Goal: Use online tool/utility: Use online tool/utility

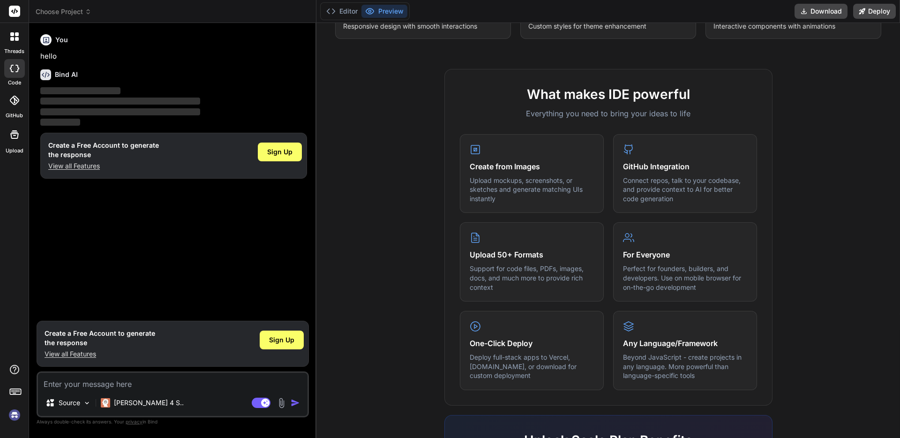
scroll to position [275, 0]
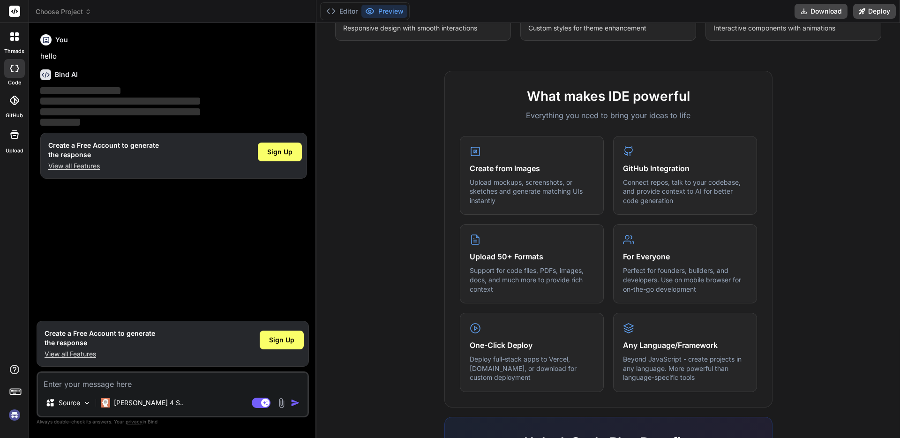
click at [17, 326] on div "threads code GitHub Upload" at bounding box center [14, 219] width 29 height 438
click at [67, 402] on p "Source" at bounding box center [70, 402] width 22 height 9
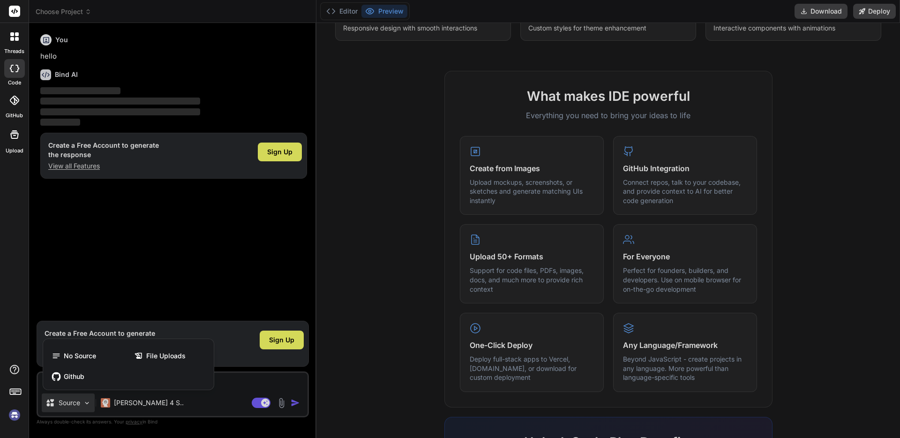
click at [343, 340] on div at bounding box center [450, 219] width 900 height 438
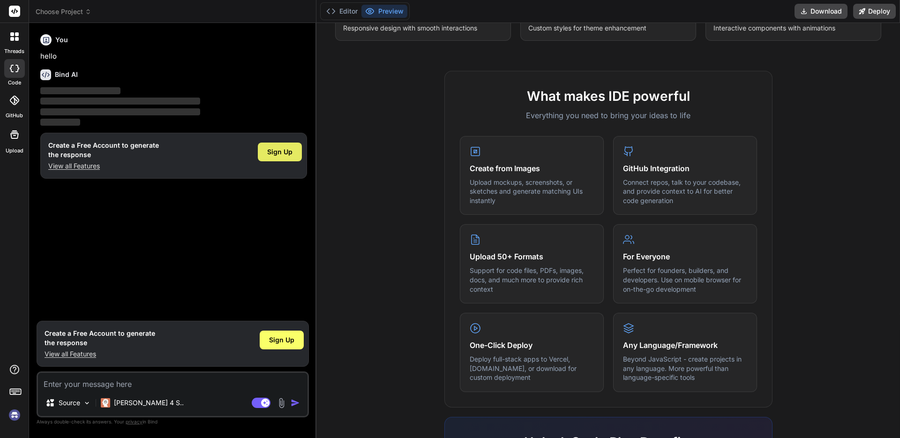
click at [276, 152] on span "Sign Up" at bounding box center [279, 151] width 25 height 9
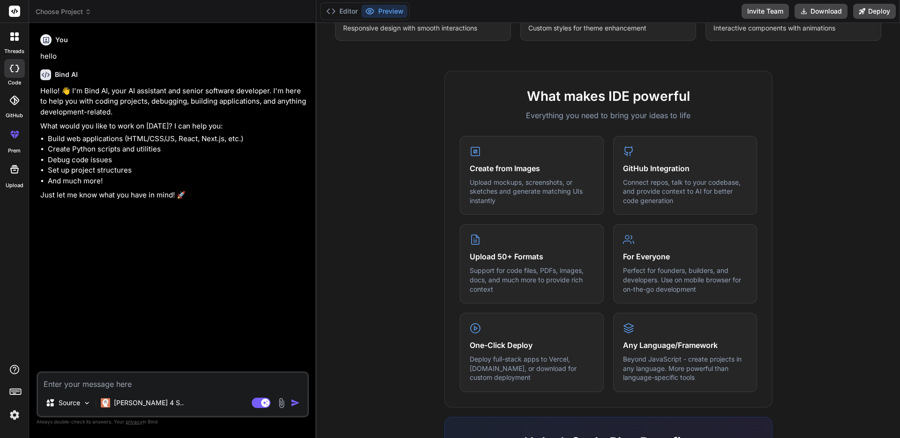
type textarea "x"
drag, startPoint x: 85, startPoint y: 383, endPoint x: 93, endPoint y: 384, distance: 8.0
click at [86, 384] on textarea at bounding box center [172, 380] width 269 height 17
paste textarea "## Technical Specification for Web Application Development: Financial Modeling …"
type textarea "## Technical Specification for Web Application Development: Financial Modeling …"
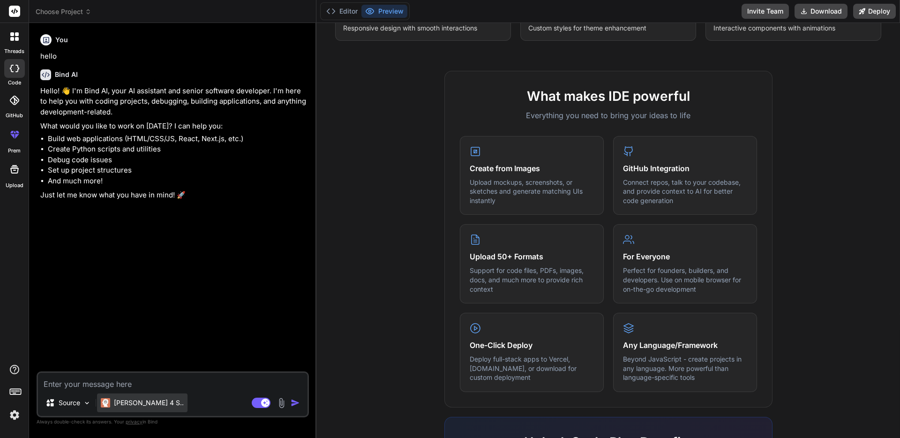
type textarea "x"
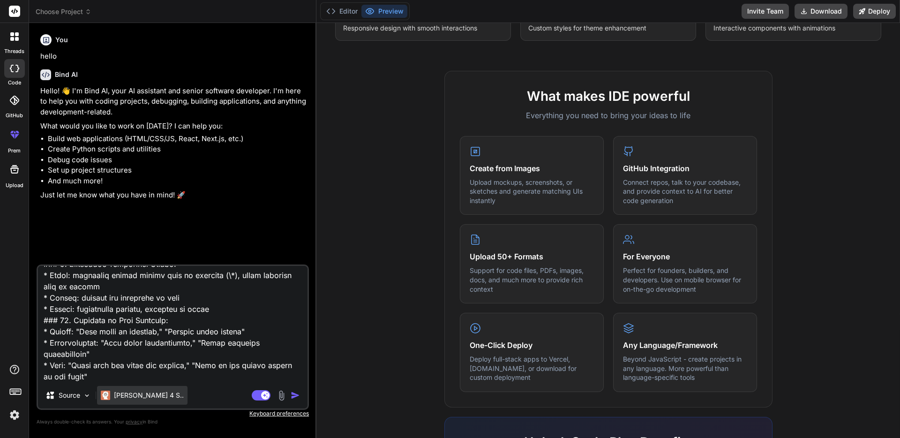
type textarea "## Technical Specification for Web Application Development: Financial Modeling …"
click at [144, 398] on p "Claude 4 S.." at bounding box center [149, 394] width 70 height 9
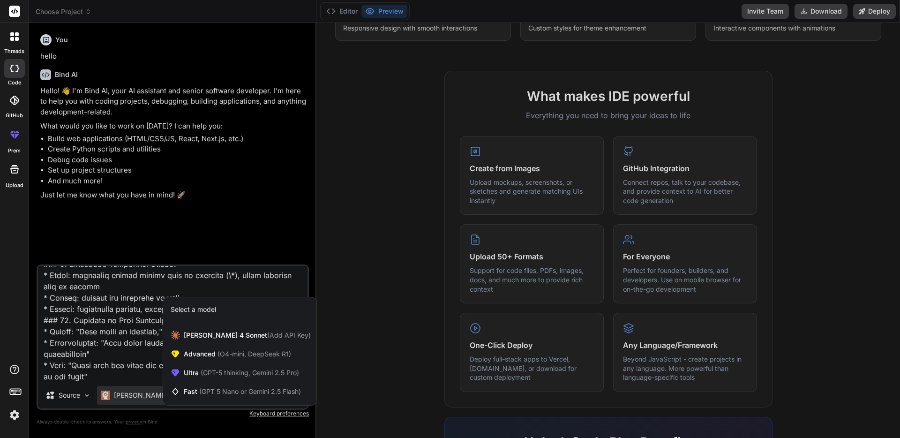
click at [348, 371] on div at bounding box center [450, 219] width 900 height 438
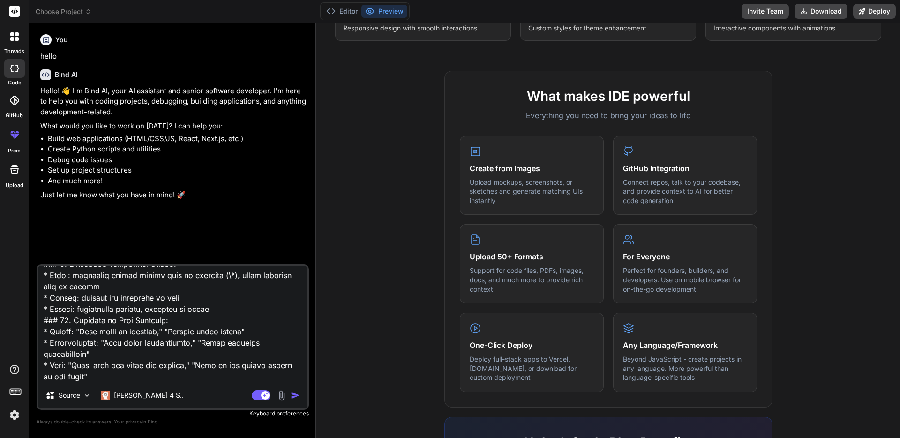
click at [295, 397] on img "button" at bounding box center [294, 394] width 9 height 9
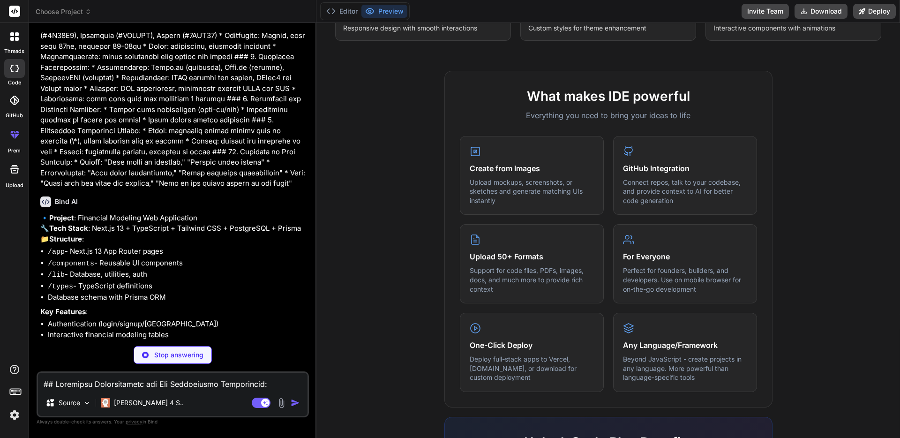
scroll to position [591, 0]
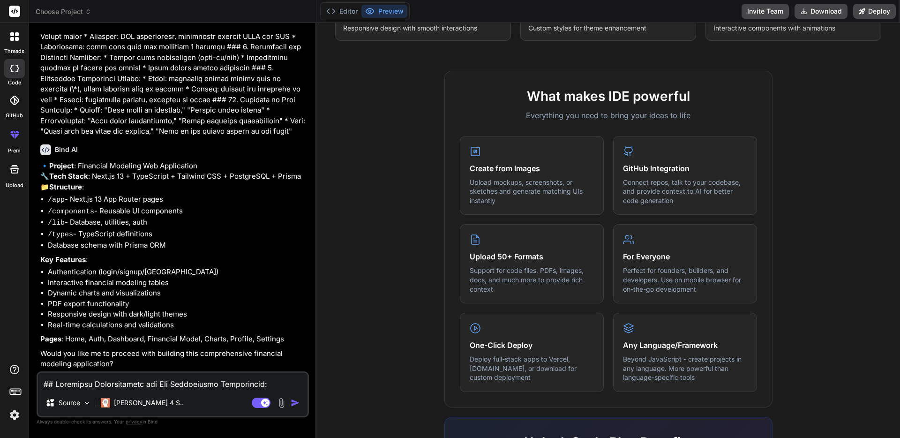
type textarea "x"
click at [127, 385] on textarea at bounding box center [172, 380] width 269 height 17
type textarea "P"
type textarea "x"
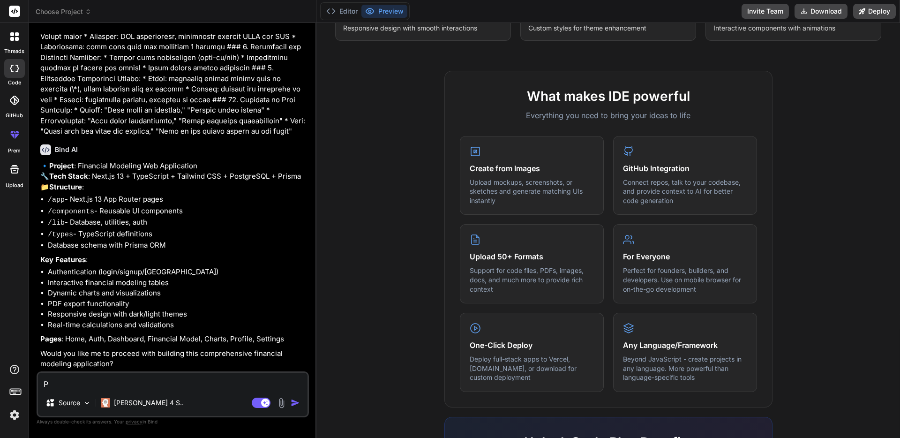
type textarea "Pr"
type textarea "x"
type textarea "Pro"
type textarea "x"
type textarea "Proc"
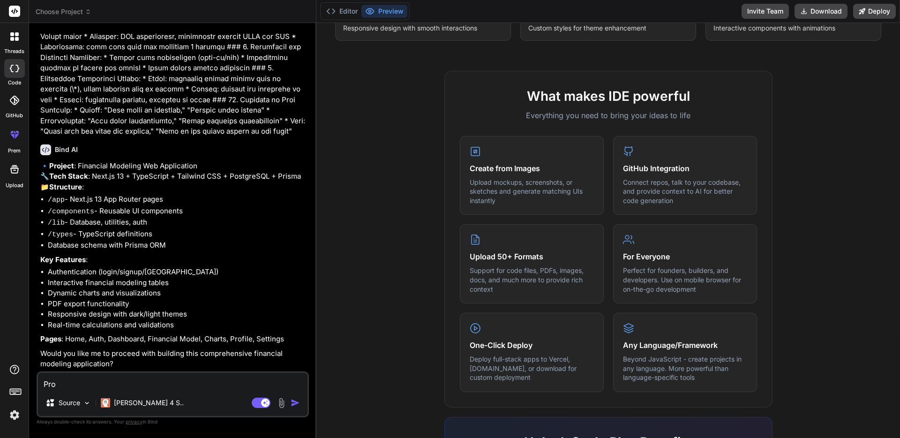
type textarea "x"
type textarea "Proce"
type textarea "x"
type textarea "Procee"
type textarea "x"
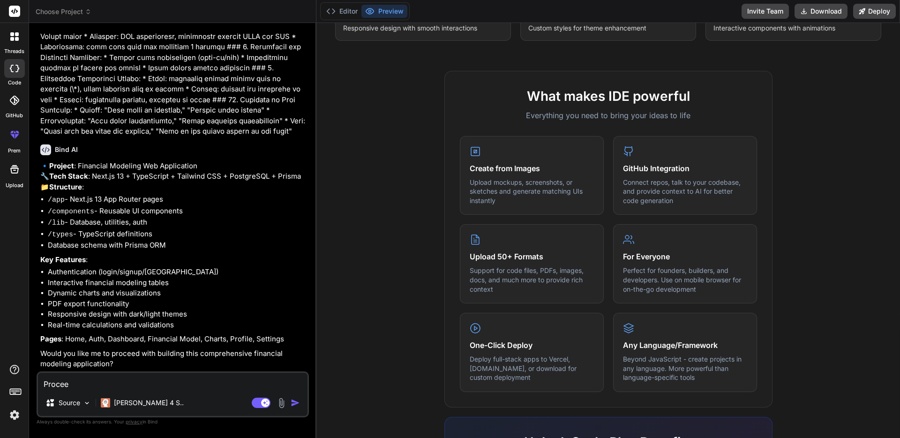
type textarea "Proceed"
type textarea "x"
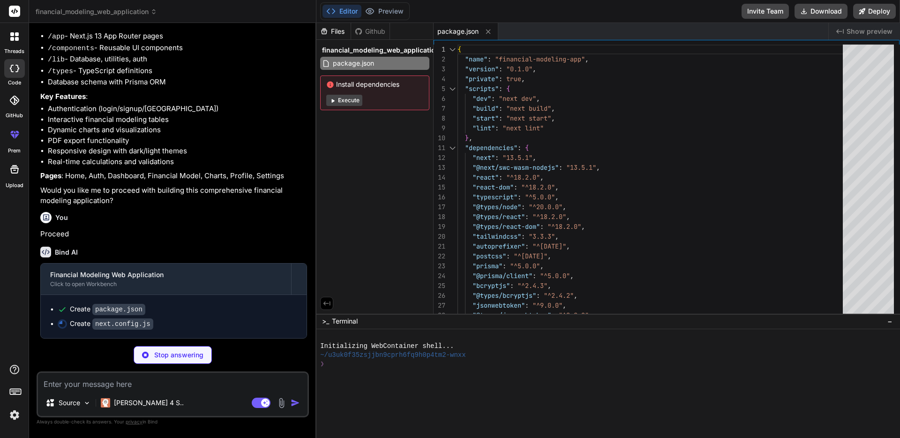
scroll to position [793, 0]
type textarea "x"
type textarea "module.exports = nextConfig"
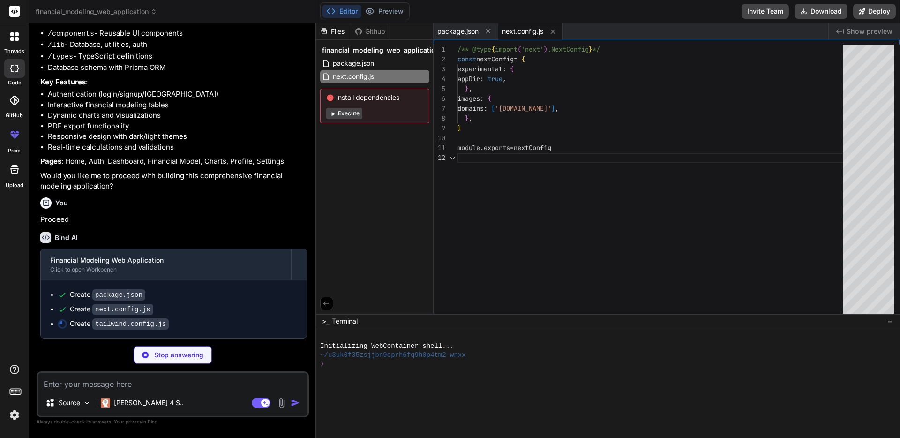
scroll to position [807, 0]
type textarea "x"
type textarea "plugins: [], darkMode: 'class', }"
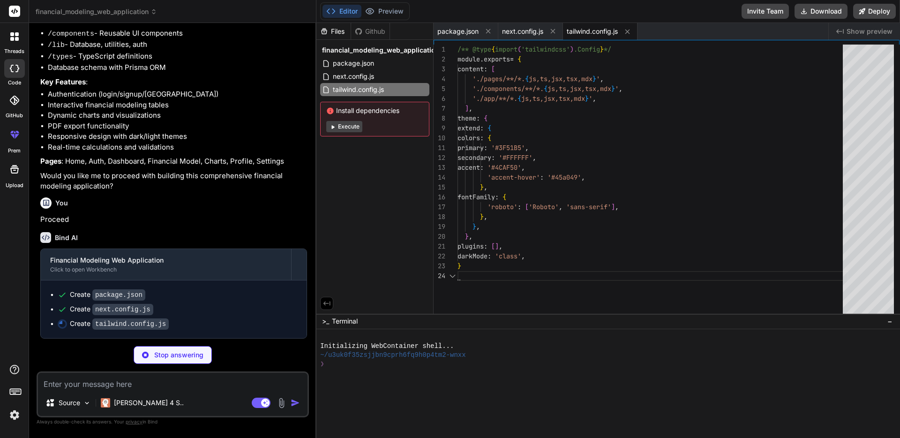
type textarea "x"
type textarea "module.exports = { plugins: { tailwindcss: {}, autoprefixer: {}, }, }"
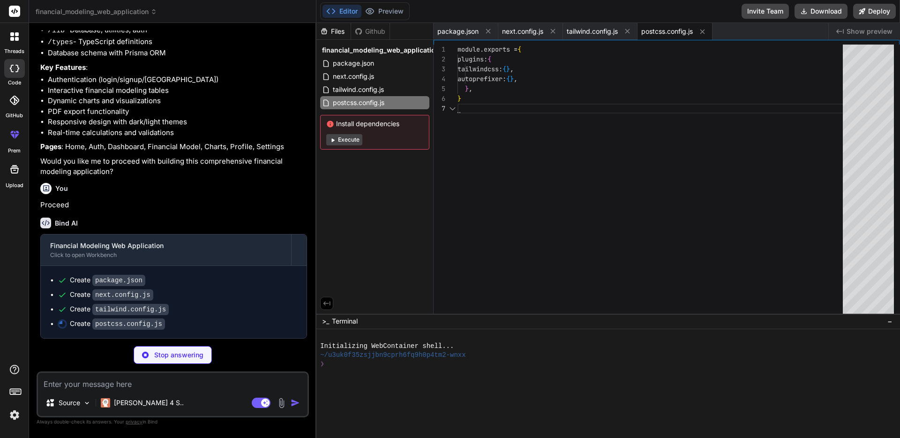
scroll to position [59, 0]
type textarea "x"
type textarea ""baseUrl": ".", "paths": { "@/*": ["./*"] } }, "include": ["next-env.d.ts", "**…"
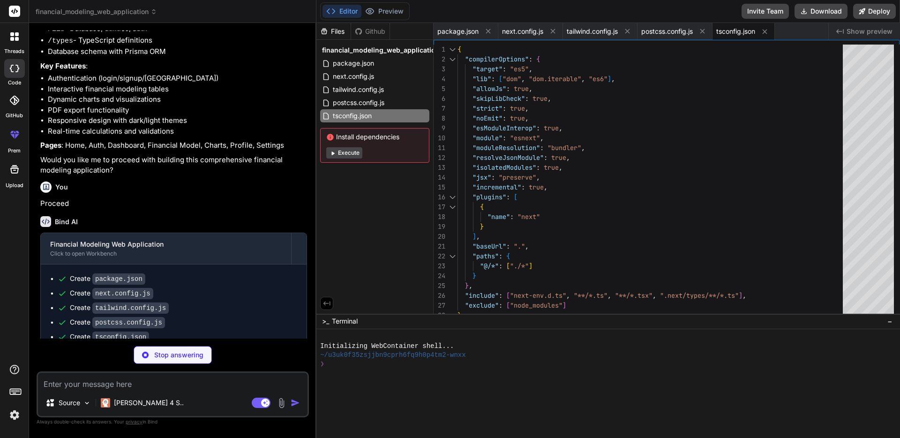
type textarea "x"
type textarea "user User @relation(fields: [userId], references: [id], onDelete: Cascade) }"
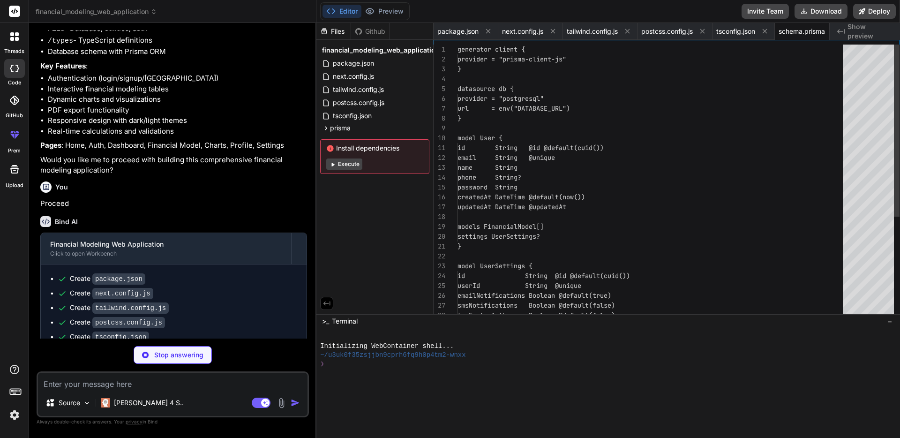
scroll to position [39, 0]
type textarea "x"
type textarea "DATABASE_URL="postgresql://username:password@localhost:5432/financial_modeling?…"
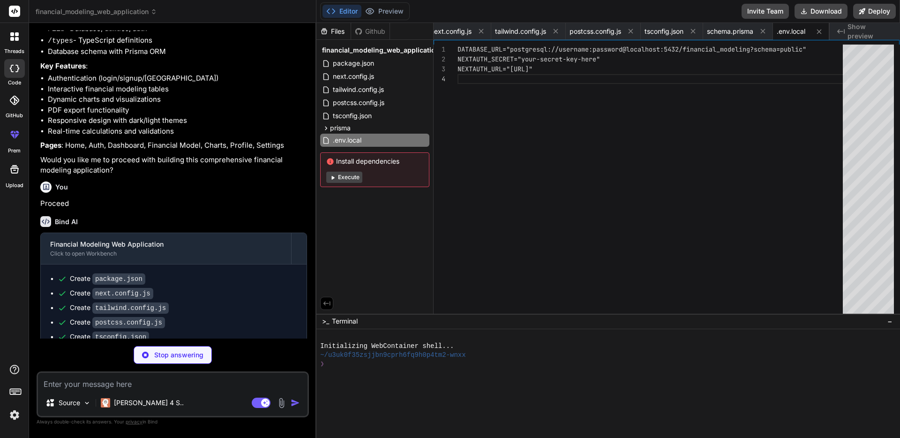
type textarea "x"
type textarea "import { PrismaClient } from '@prisma/client' const globalForPrisma = globalThi…"
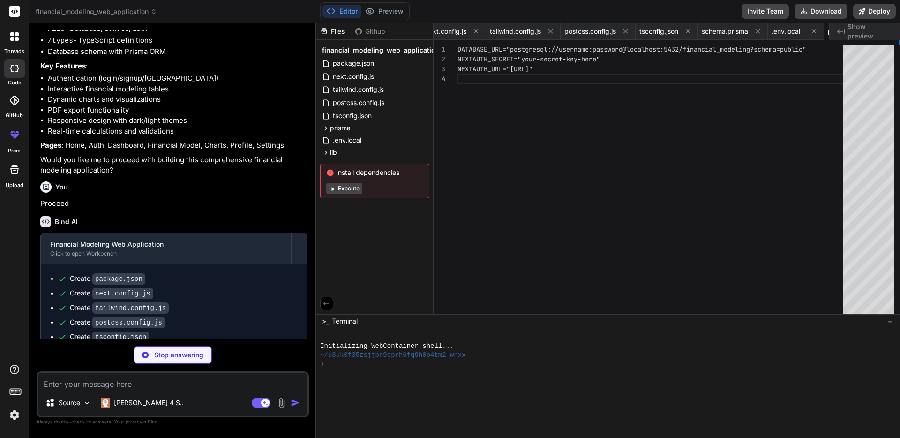
type textarea "x"
type textarea "} }"
type textarea "x"
type textarea "}).format(value) } export function formatPercentage(value: number): string { re…"
type textarea "x"
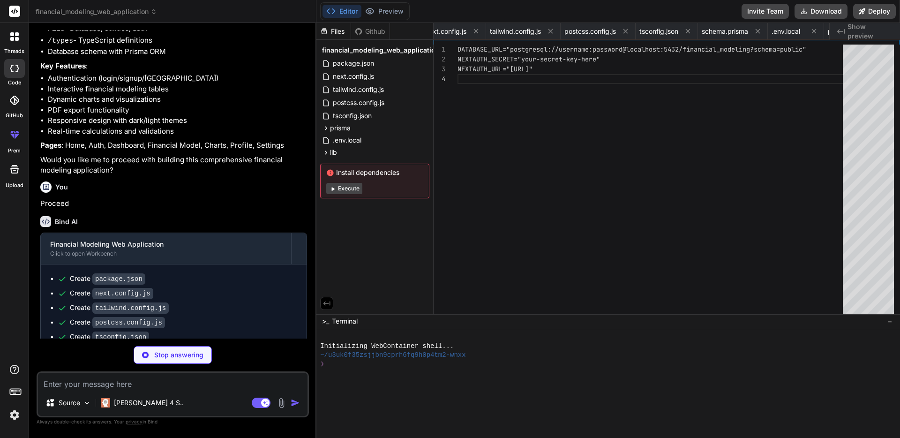
type textarea "}"
type textarea "x"
type textarea "return ( <button className={cn(baseClasses, variants[variant], sizes[size], cla…"
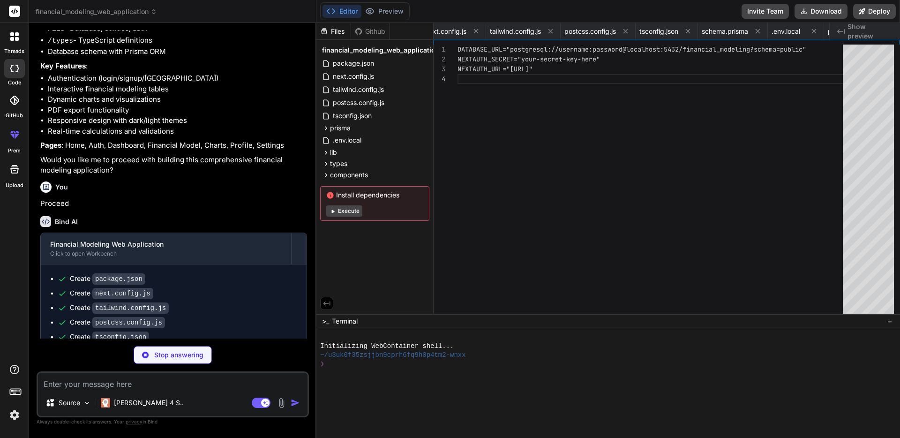
type textarea "x"
type textarea "}"
type textarea "x"
type textarea "<p className="text-sm text-gray-500 dark:text-gray-400 mt-2"> 💡 Fill in all yel…"
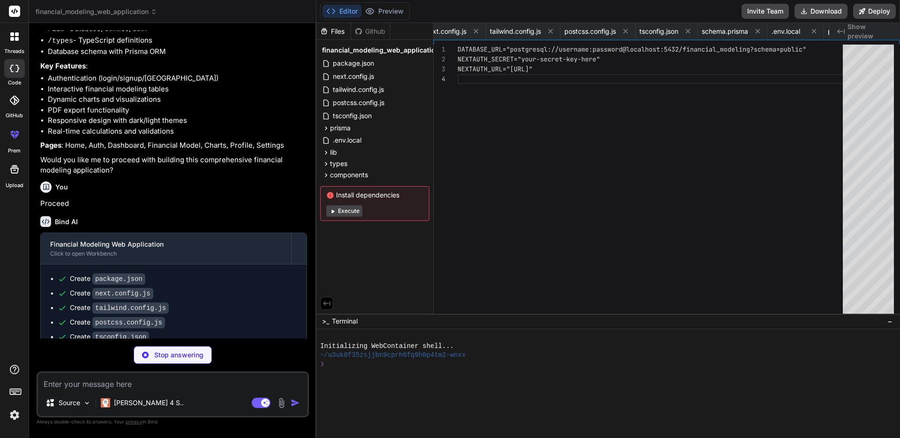
type textarea "x"
type textarea "</div> </CardContent> </Card> ))} </div> ) }"
type textarea "x"
type textarea "</Card> </div> ) }"
type textarea "x"
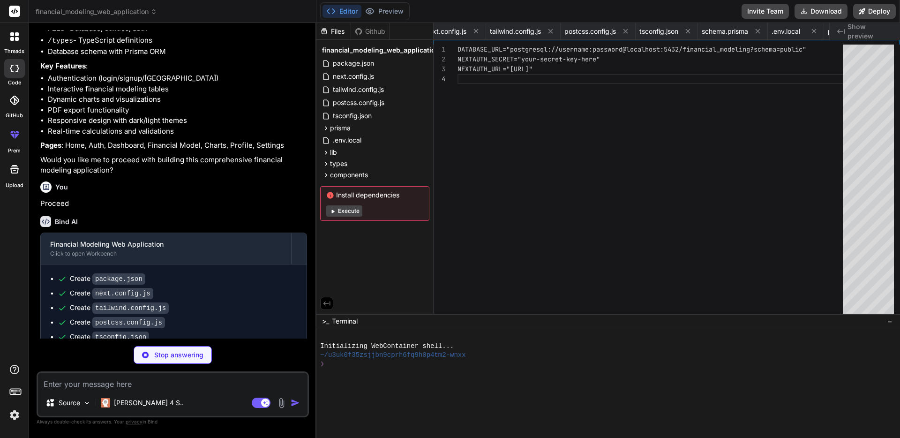
type textarea "opacity: 1; transform: translateY(0); } }"
type textarea "x"
type textarea "</html> ) }"
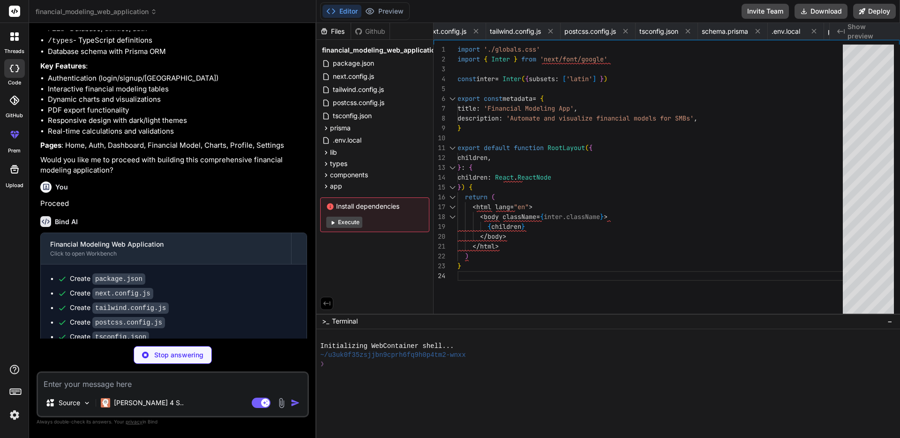
scroll to position [0, 890]
click at [597, 32] on span "SummaryMetrics.tsx" at bounding box center [582, 31] width 63 height 9
type textarea "x"
type textarea "</div> </CardContent> </Card> ))} </div> ) }"
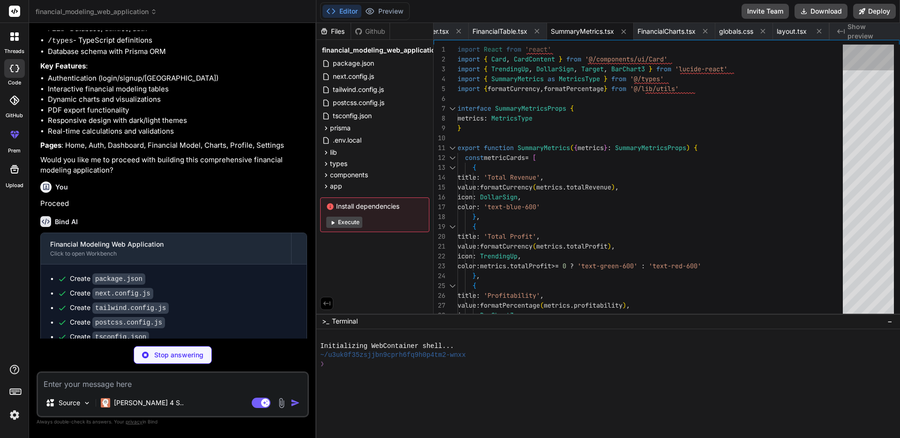
type textarea "x"
type textarea "</p> </div> </footer> </div> ) }"
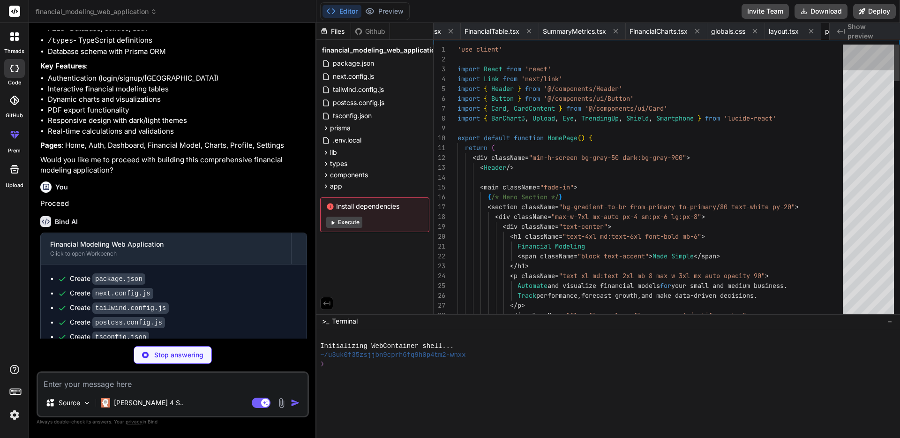
scroll to position [0, 946]
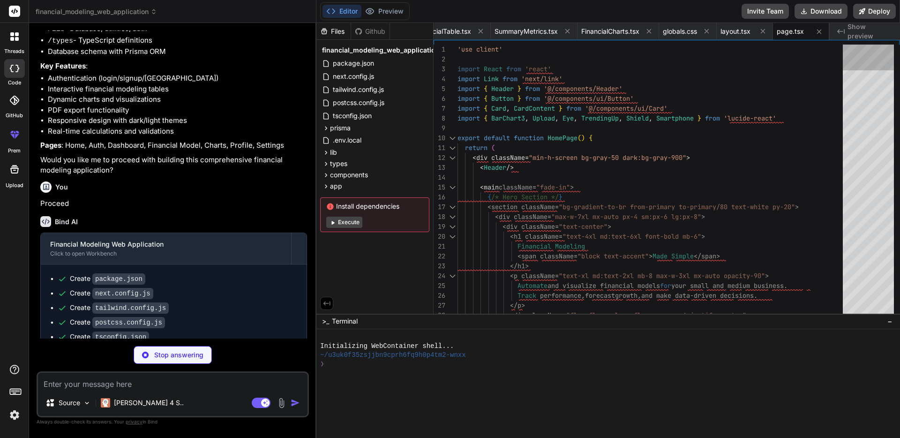
type textarea "x"
type textarea "</div> </main> </div> ) }"
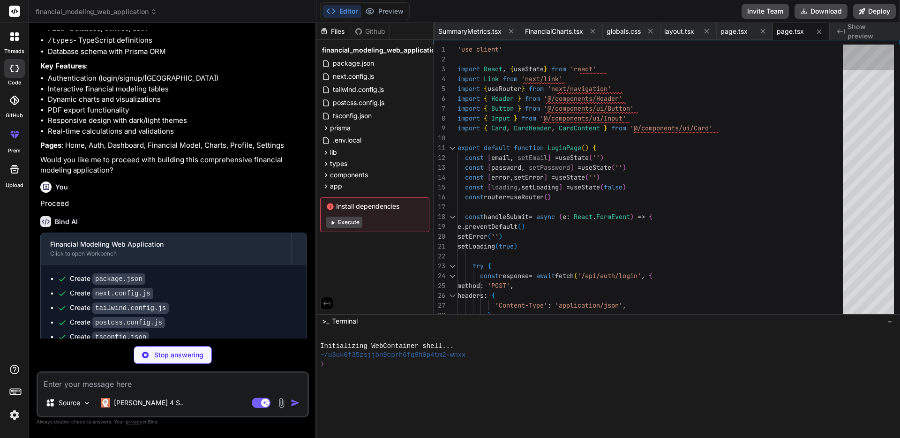
type textarea "x"
type textarea "</div> ) }"
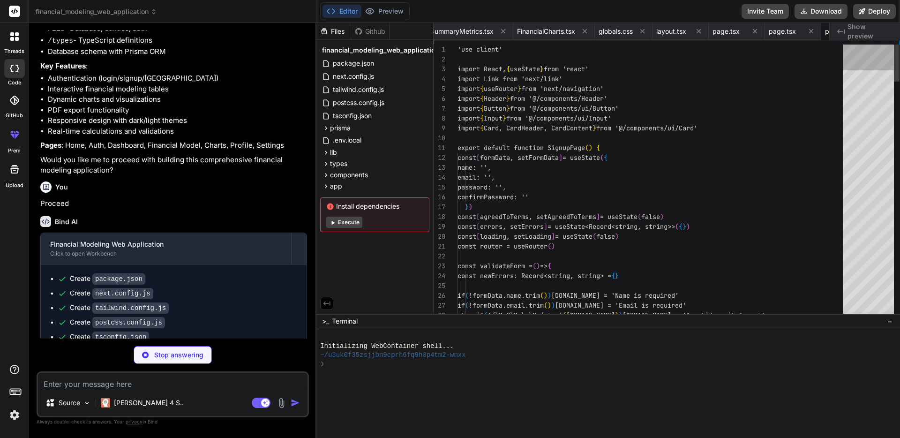
scroll to position [0, 1059]
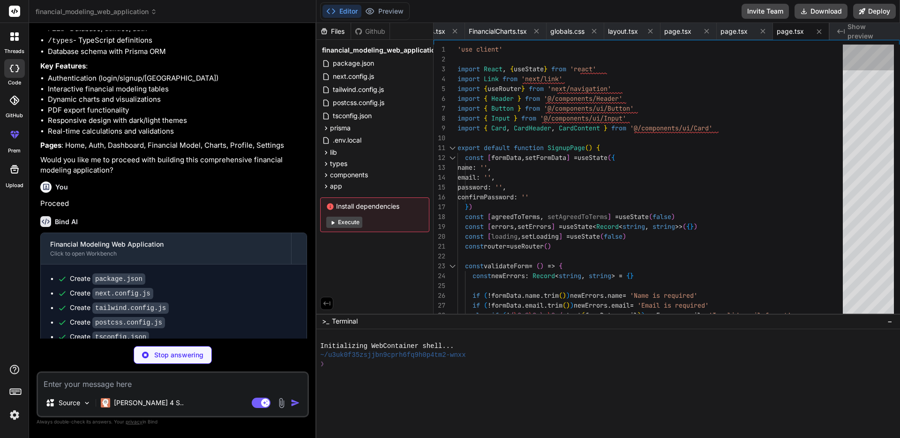
type textarea "x"
type textarea "</div> <FinancialCharts data={data} /> </div> </main> </div> ) }"
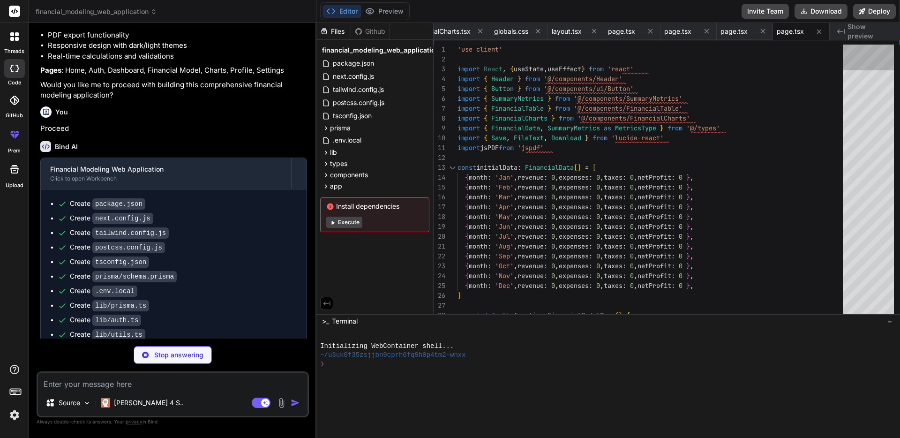
scroll to position [1116, 0]
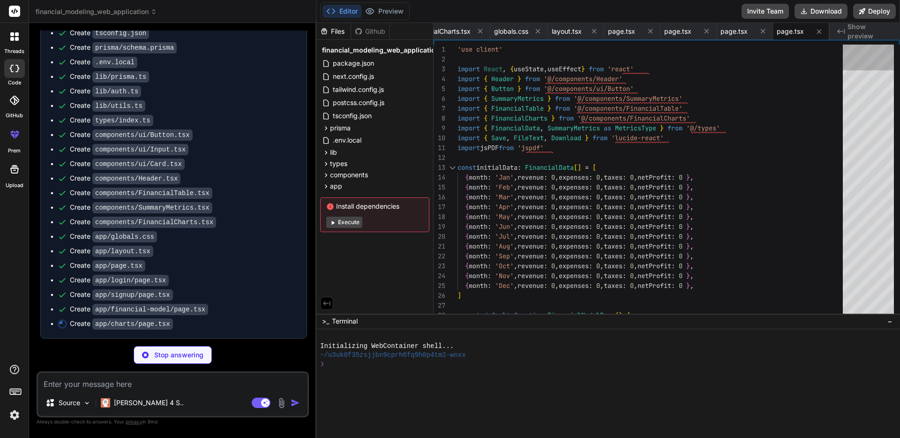
type textarea "x"
type textarea "</Card> </main> </div> ) }"
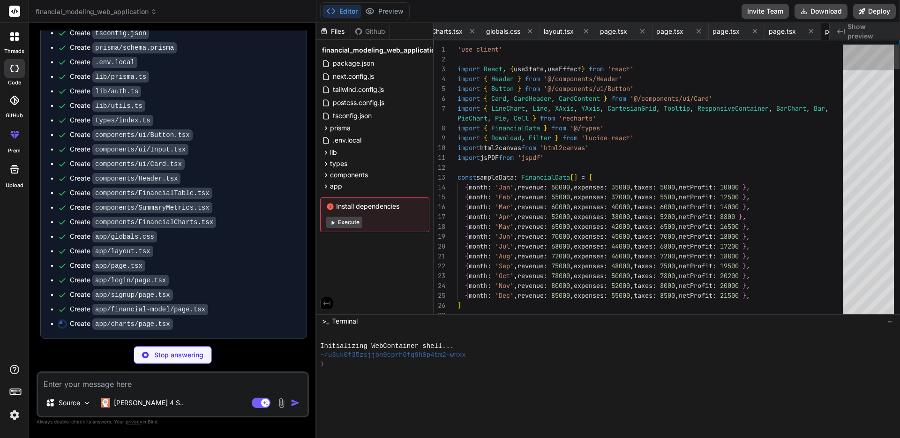
scroll to position [0, 1171]
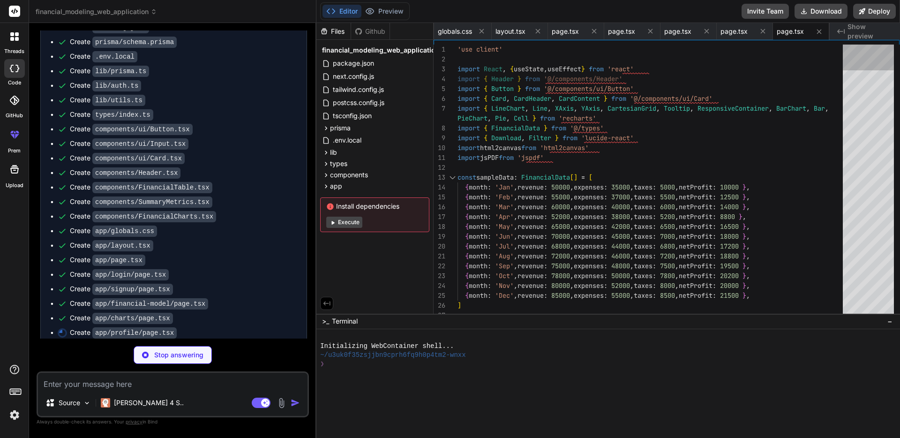
type textarea "x"
type textarea "</main> </div> ) }"
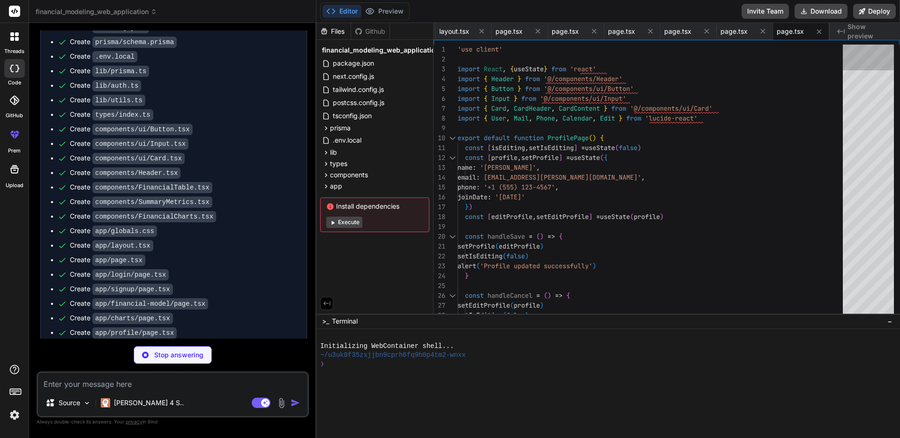
type textarea "x"
type textarea "</div> </main> </div> ) }"
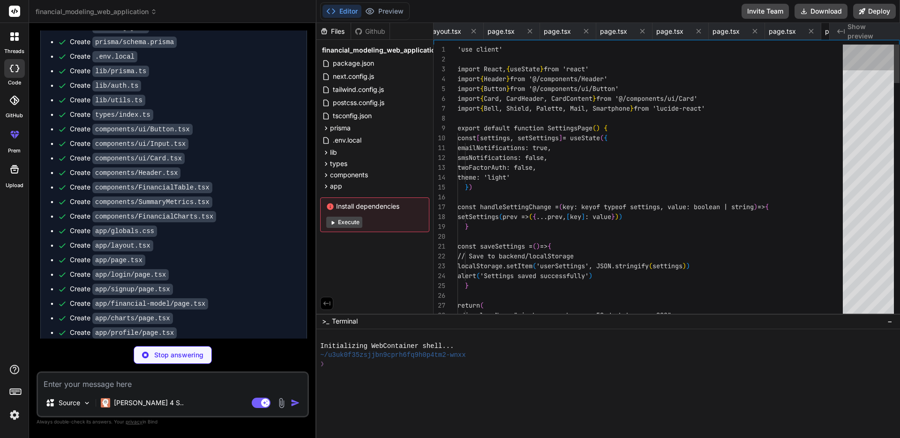
scroll to position [0, 1284]
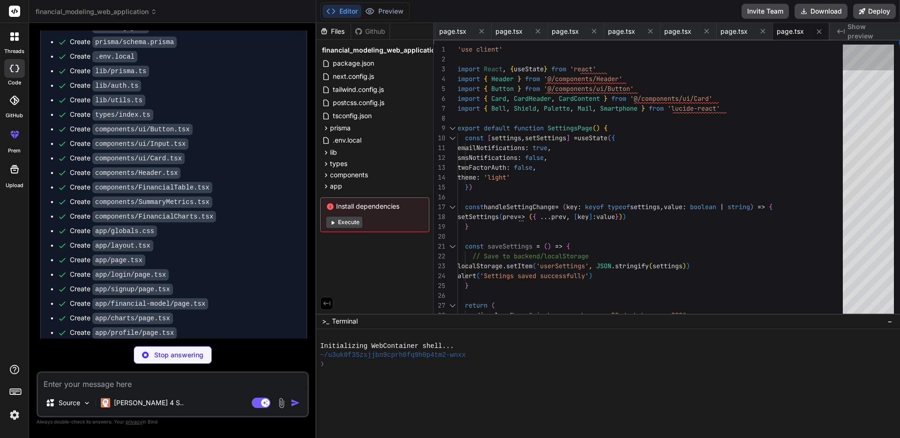
type textarea "x"
type textarea "{ message: 'Internal server error' }, { status: 500 } ) } }"
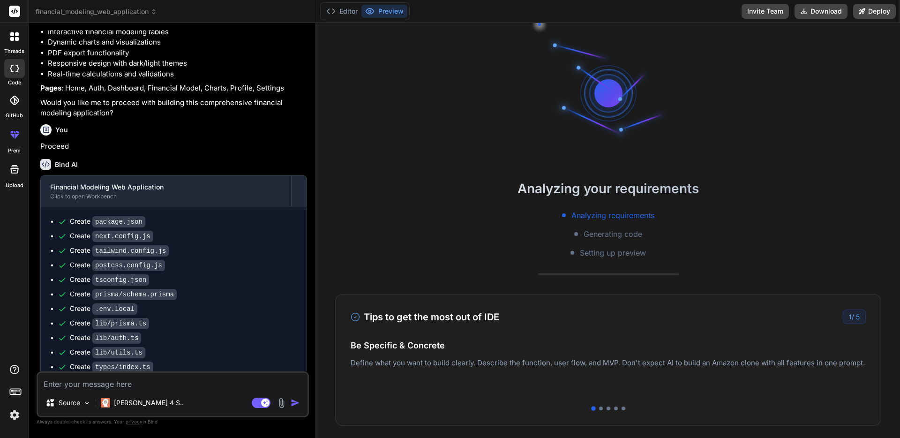
scroll to position [1209, 0]
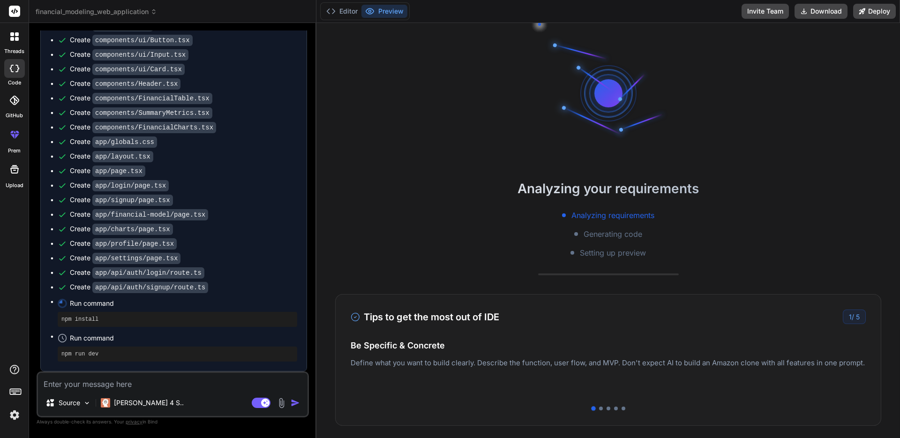
type textarea "x"
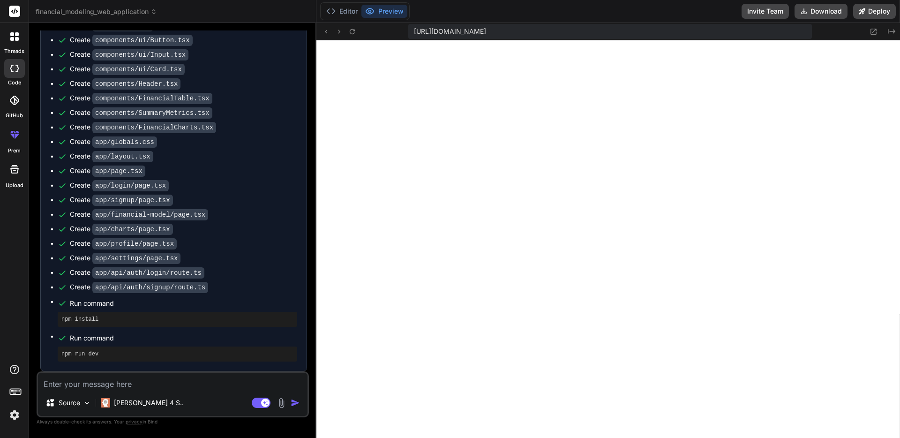
click at [462, 8] on div "Editor Preview Invite Team Download Deploy" at bounding box center [607, 11] width 583 height 23
click at [388, 36] on div "https://u3uk0f35zsjjbn9cprh6fq9h0p4tm2-wnxx--3000--96435430.local-corp.webconta…" at bounding box center [607, 31] width 583 height 17
click at [465, 6] on div "Editor Preview Invite Team Download Deploy" at bounding box center [607, 11] width 583 height 23
drag, startPoint x: 282, startPoint y: 15, endPoint x: 350, endPoint y: 15, distance: 67.9
click at [282, 15] on div "financial_modeling_web_application" at bounding box center [173, 11] width 274 height 9
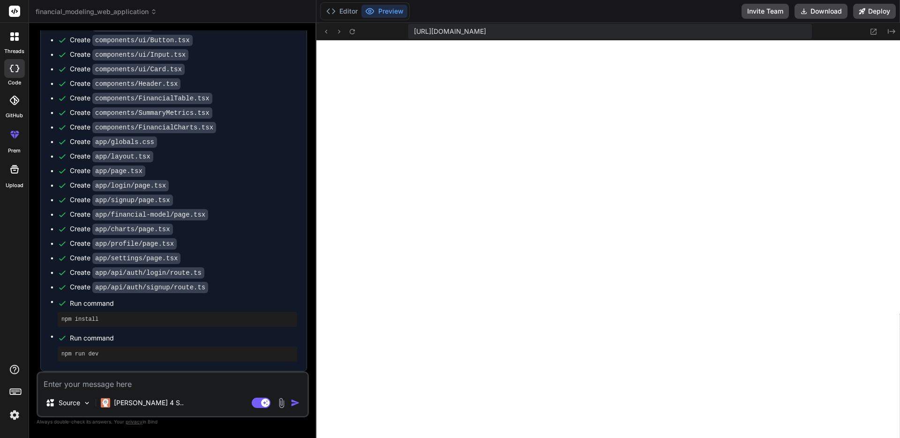
click at [474, 12] on div "Editor Preview Invite Team Download Deploy" at bounding box center [607, 11] width 583 height 23
click at [346, 9] on button "Editor" at bounding box center [341, 11] width 39 height 13
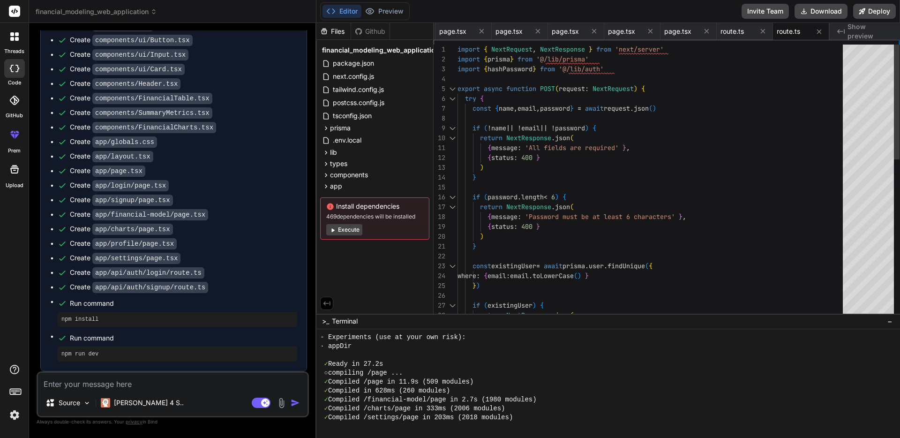
type textarea "import { NextRequest, NextResponse } from 'next/server' import { prisma } from …"
click at [486, 81] on div "const existingUser = await prisma . user . findUnique ( { where : { email : ema…" at bounding box center [652, 369] width 391 height 649
click at [468, 77] on div "const existingUser = await prisma . user . findUnique ( { where : { email : ema…" at bounding box center [652, 369] width 391 height 649
click at [476, 68] on div "const existingUser = await prisma . user . findUnique ( { where : { email : ema…" at bounding box center [652, 369] width 391 height 649
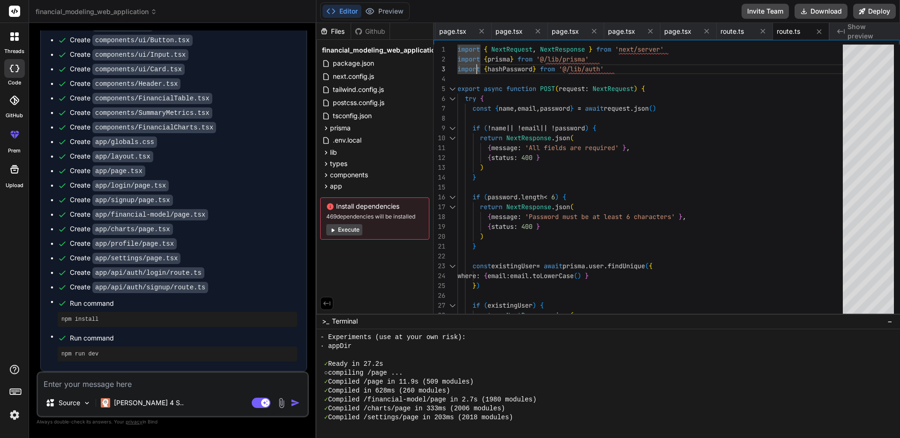
click at [870, 30] on span "Show preview" at bounding box center [869, 31] width 45 height 19
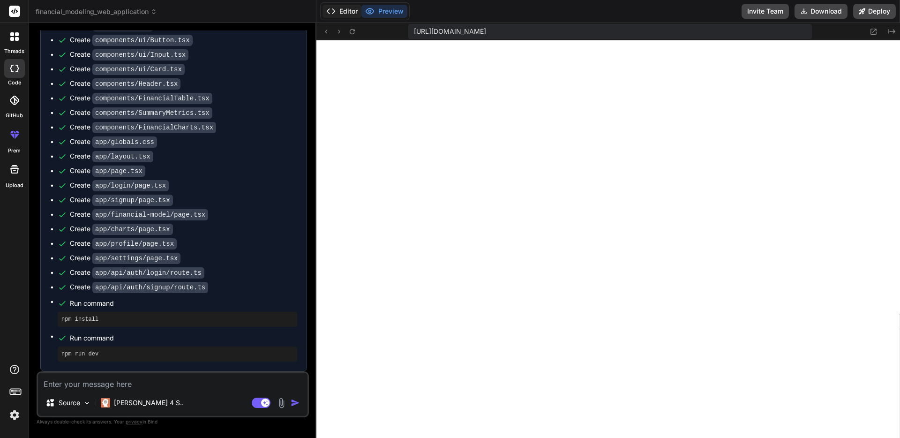
click at [347, 12] on button "Editor" at bounding box center [341, 11] width 39 height 13
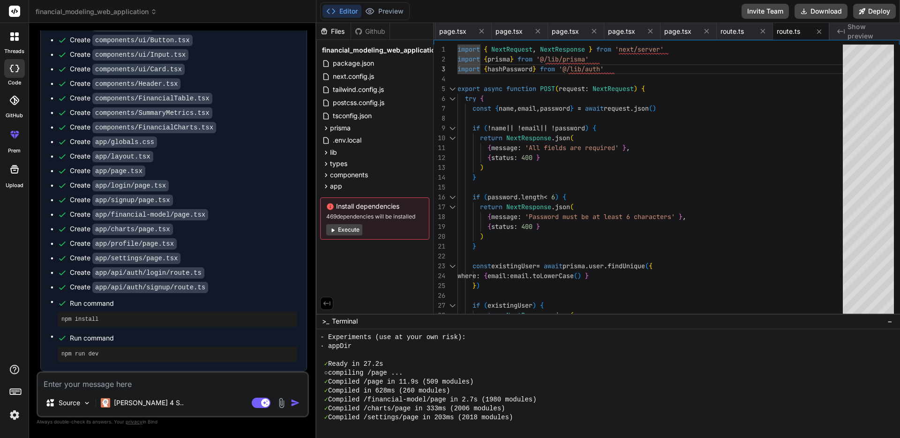
click at [508, 16] on div "Editor Preview Invite Team Download Deploy" at bounding box center [607, 11] width 583 height 23
click at [875, 33] on span "Show preview" at bounding box center [869, 31] width 45 height 19
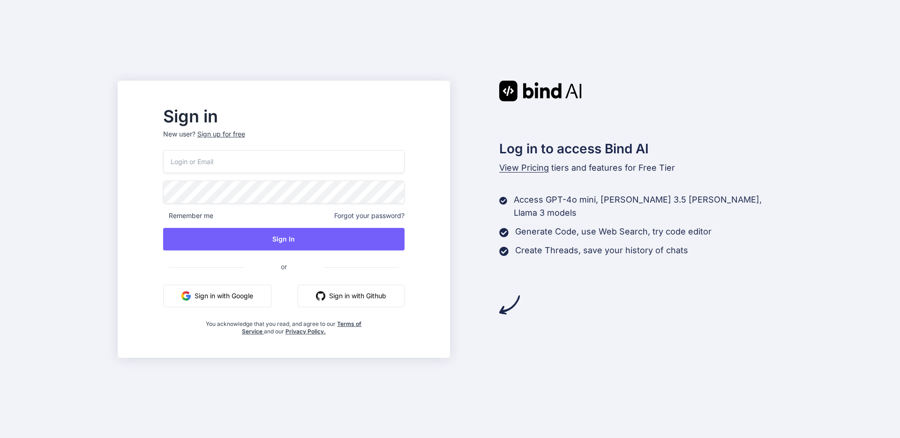
click at [231, 304] on button "Sign in with Google" at bounding box center [217, 295] width 108 height 22
